Goal: Transaction & Acquisition: Purchase product/service

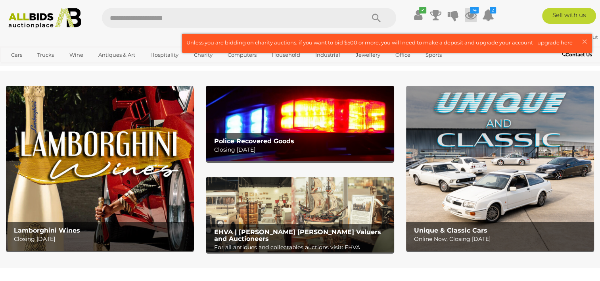
click at [470, 11] on icon "74" at bounding box center [474, 10] width 9 height 7
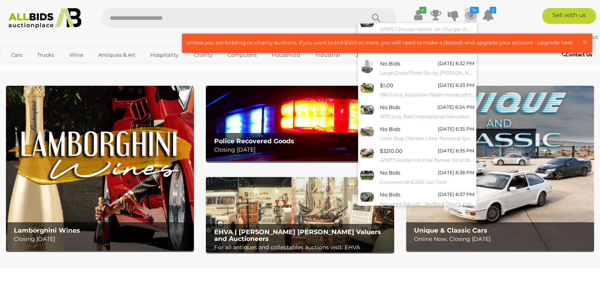
scroll to position [70, 0]
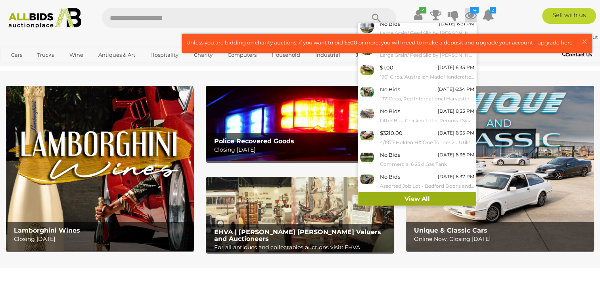
click at [436, 200] on link "View All" at bounding box center [417, 199] width 118 height 14
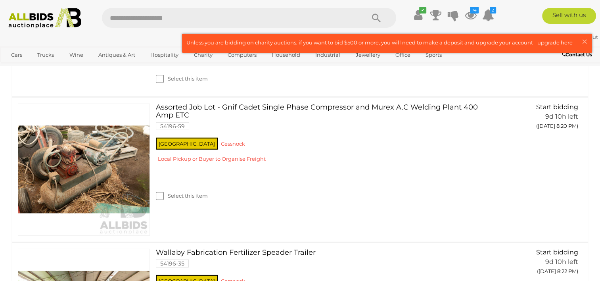
scroll to position [8279, 0]
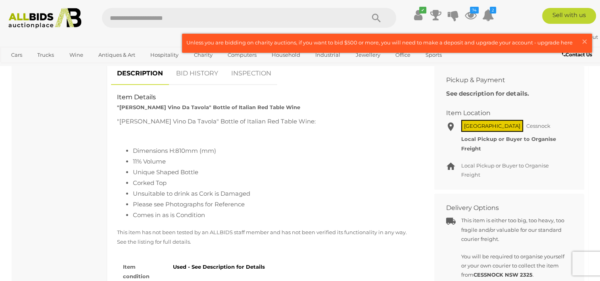
scroll to position [370, 0]
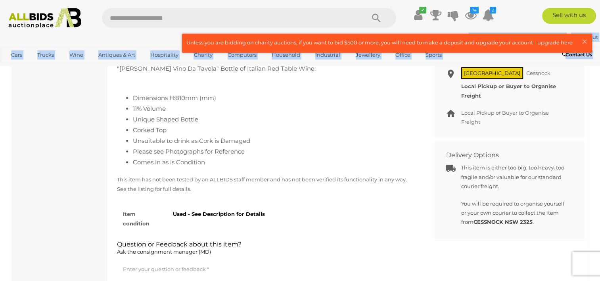
drag, startPoint x: 599, startPoint y: 8, endPoint x: 606, endPoint y: 7, distance: 7.2
click at [599, 7] on html "< "Bottaro Vino Da Tavola" Bottle - Lot 1624677 | ALLBIDS 74" at bounding box center [300, 257] width 600 height 1254
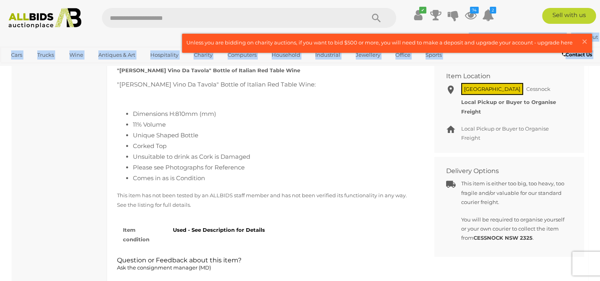
scroll to position [343, 0]
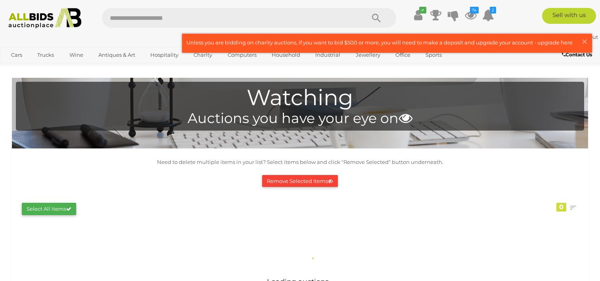
scroll to position [398, 0]
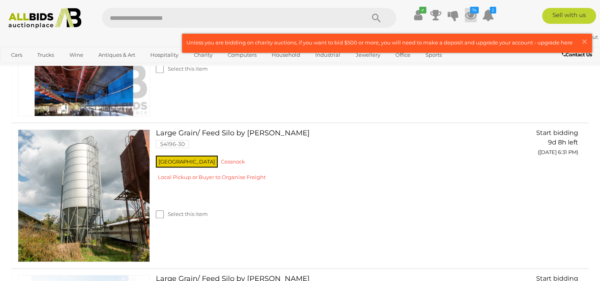
click at [469, 15] on icon at bounding box center [471, 15] width 12 height 14
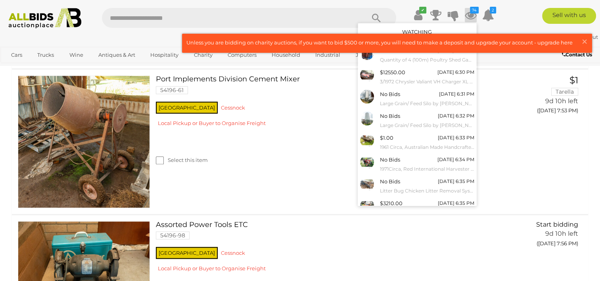
click at [533, 68] on div ""Bottaro Vino Da Tavola" Bottle of Italian Red Table Wine 54196-108 NSW Cessnoc…" at bounding box center [300, 14] width 588 height 108
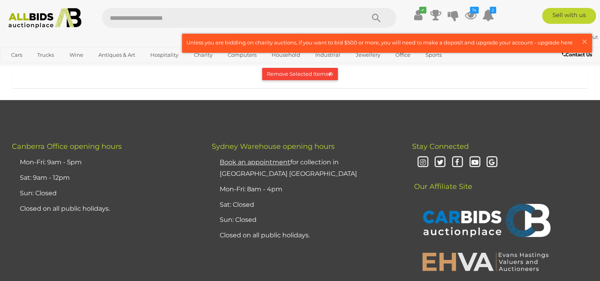
scroll to position [9274, 0]
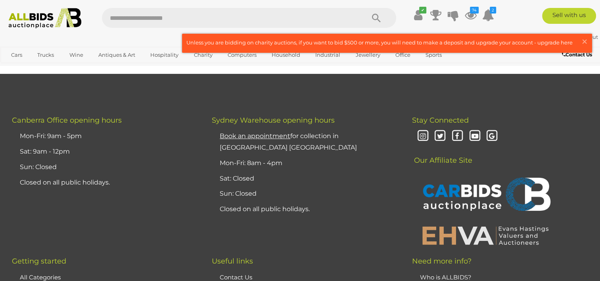
click at [574, 12] on button "100" at bounding box center [568, 6] width 19 height 12
click at [569, 9] on span "100" at bounding box center [568, 6] width 9 height 6
